Goal: Information Seeking & Learning: Learn about a topic

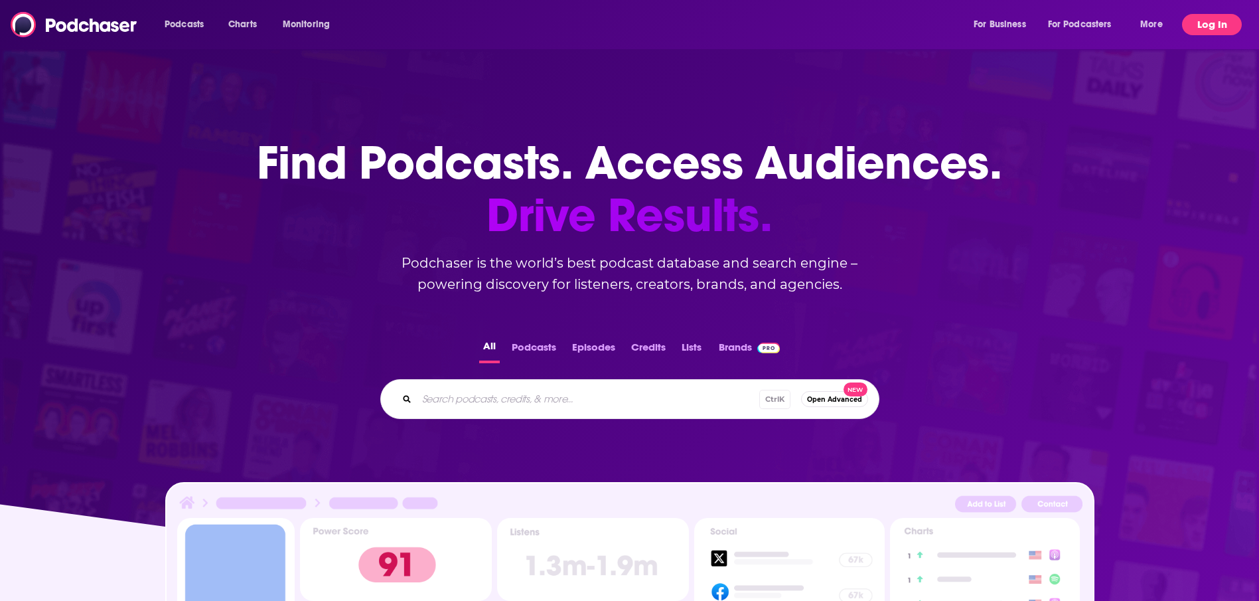
click at [1195, 17] on button "Log In" at bounding box center [1212, 24] width 60 height 21
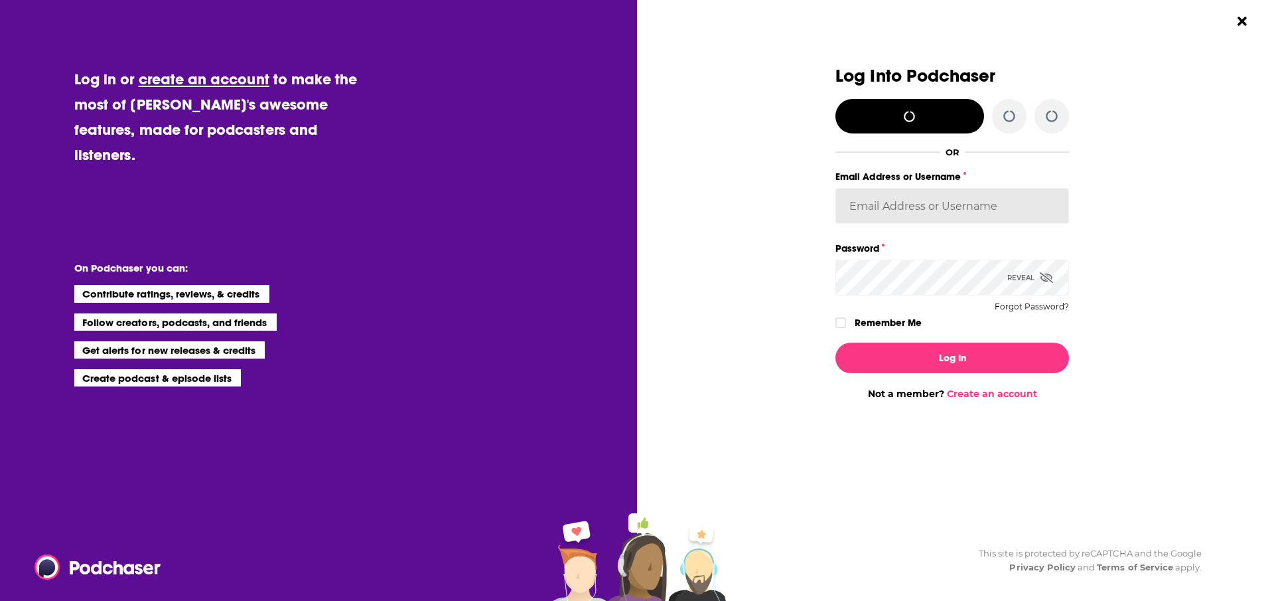
type input "[EMAIL_ADDRESS][DOMAIN_NAME]"
click at [914, 322] on label "Remember Me" at bounding box center [888, 322] width 67 height 17
click at [845, 329] on input "rememberMe" at bounding box center [841, 329] width 8 height 0
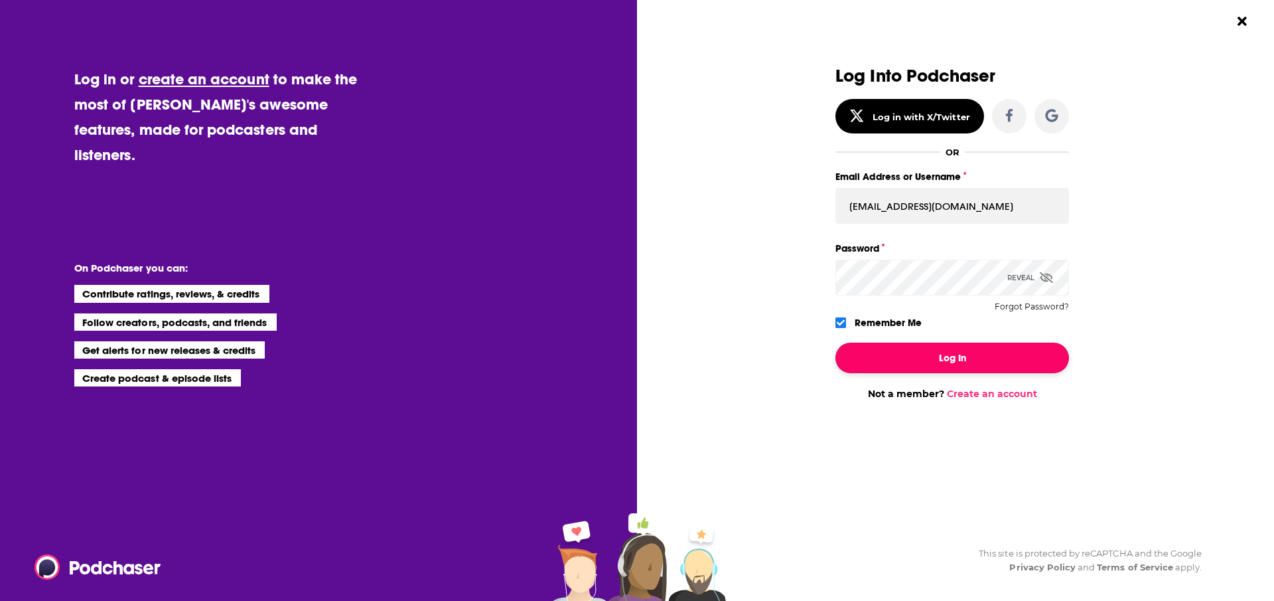
click at [915, 346] on button "Log In" at bounding box center [953, 357] width 234 height 31
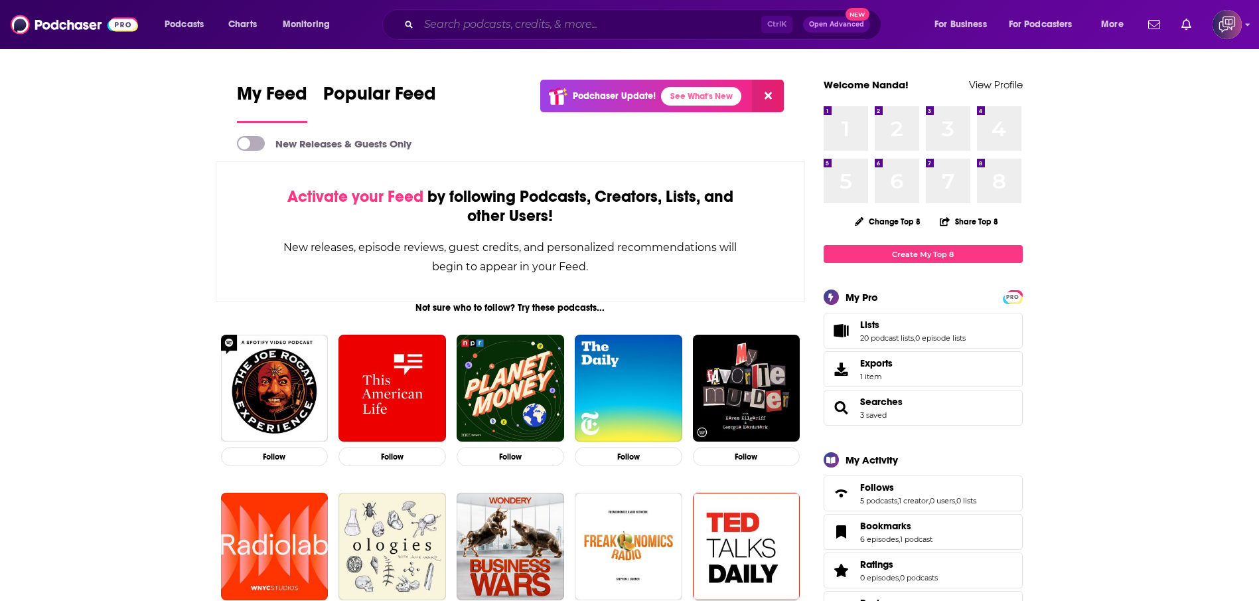
click at [507, 18] on input "Search podcasts, credits, & more..." at bounding box center [590, 24] width 342 height 21
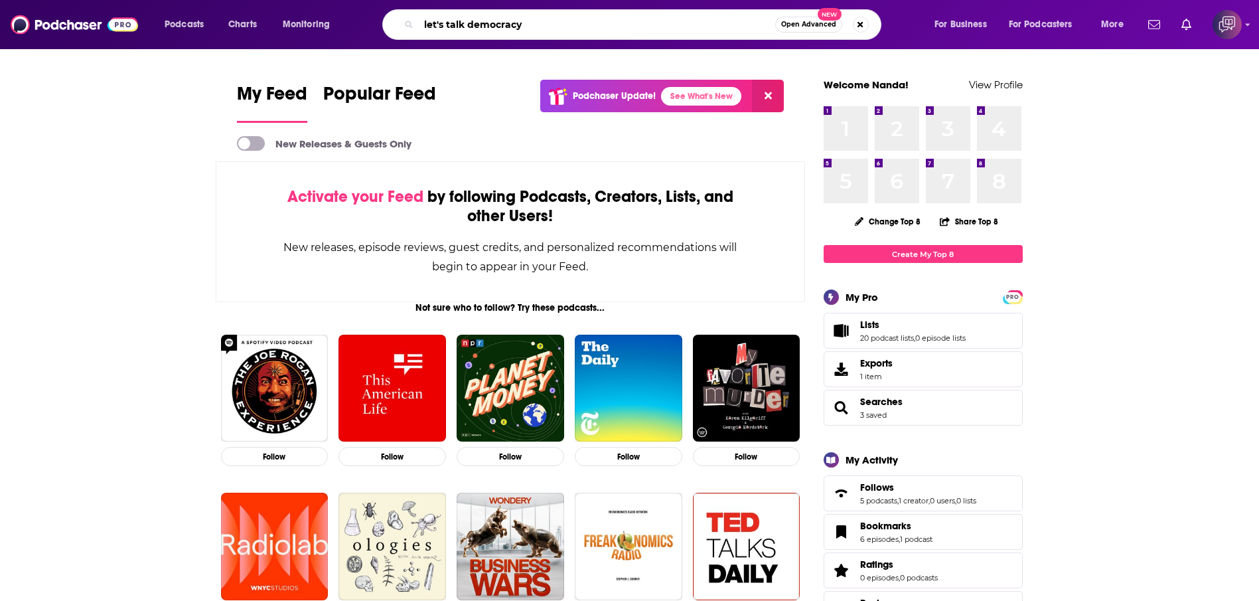
type input "let's talk democracy"
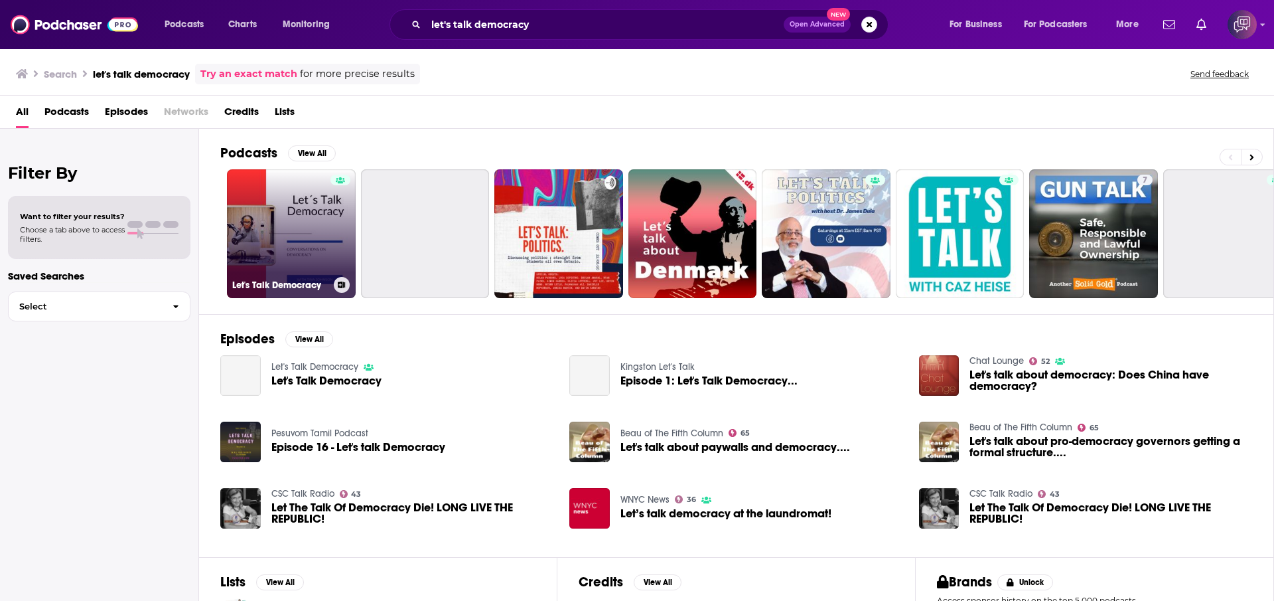
click at [266, 244] on link "Let's Talk Democracy" at bounding box center [291, 233] width 129 height 129
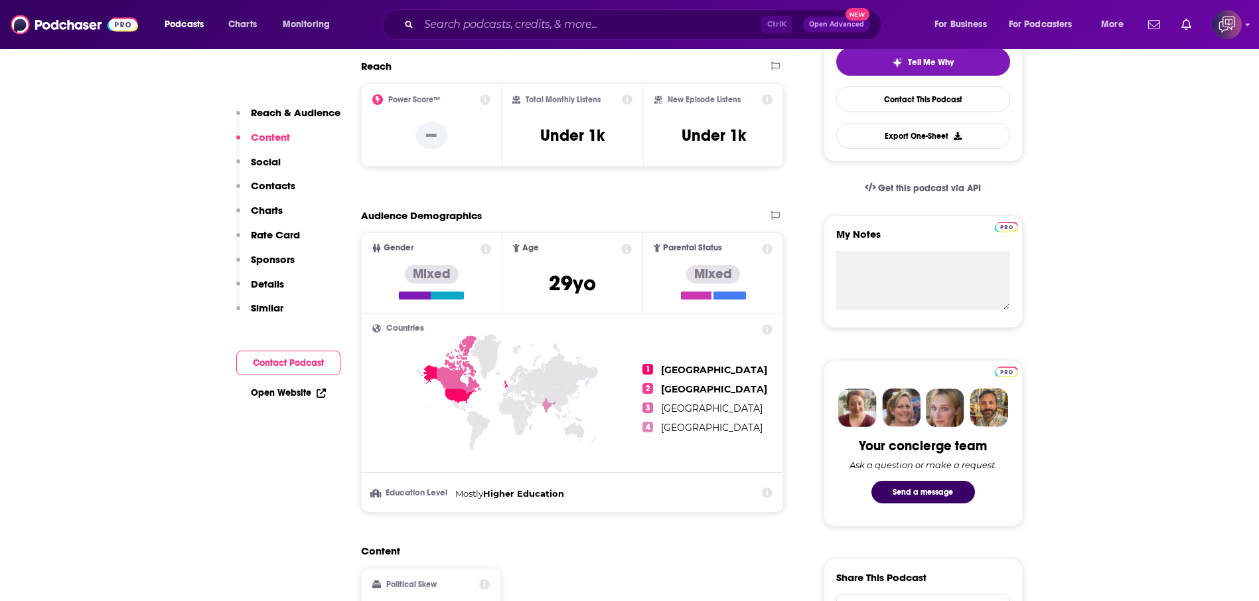
scroll to position [299, 0]
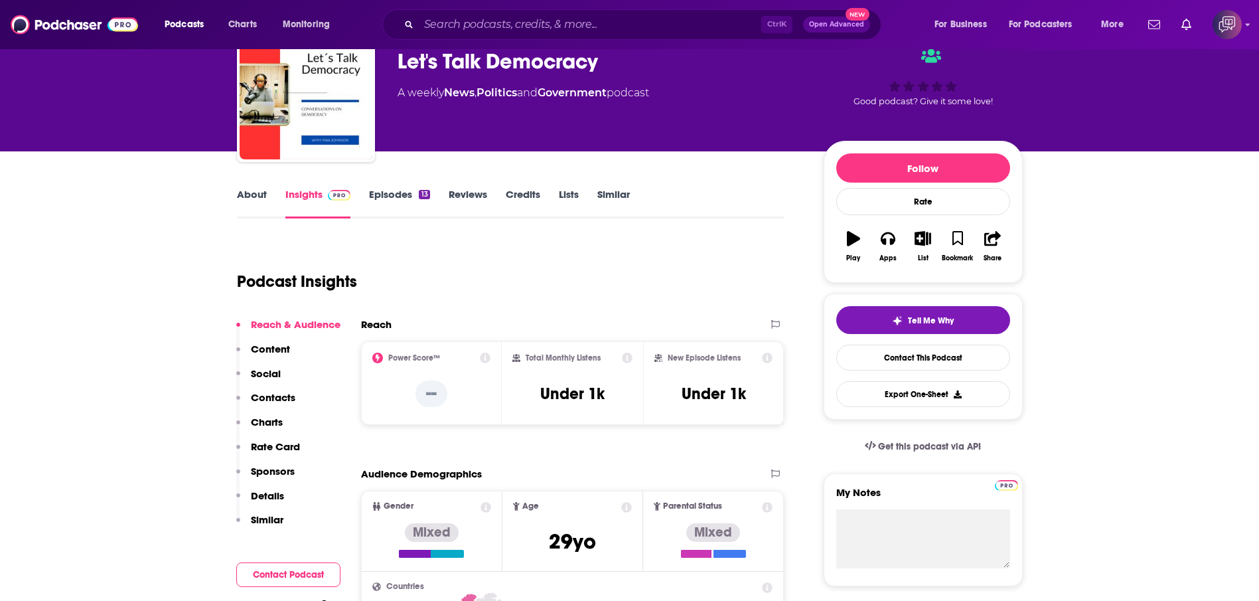
scroll to position [0, 0]
